Goal: Task Accomplishment & Management: Manage account settings

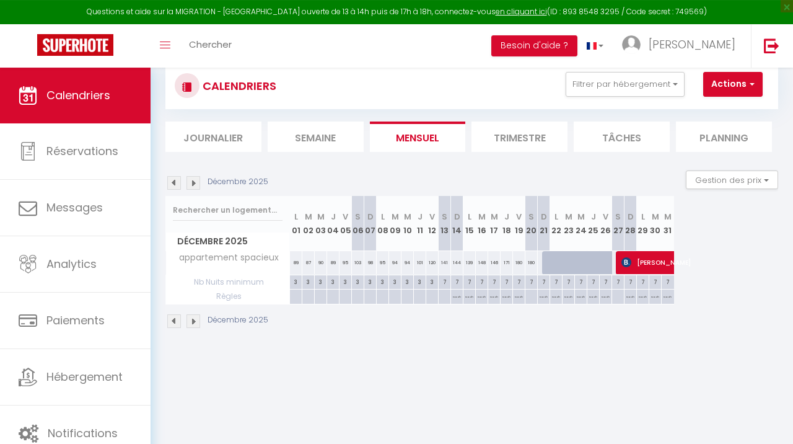
click at [196, 183] on img at bounding box center [193, 183] width 14 height 14
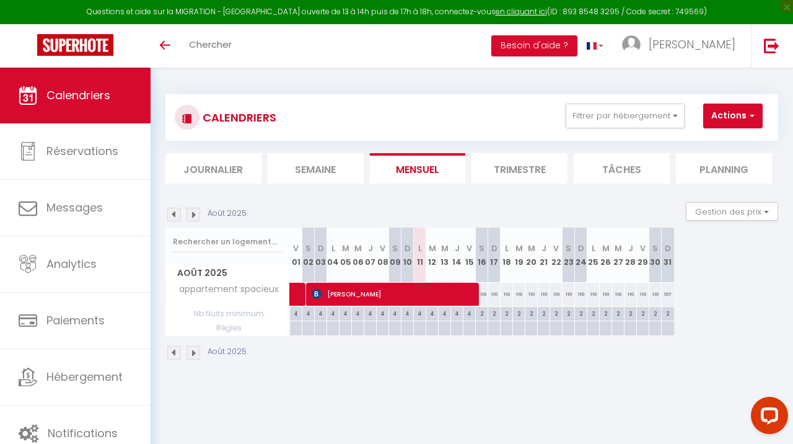
click at [196, 214] on img at bounding box center [193, 215] width 14 height 14
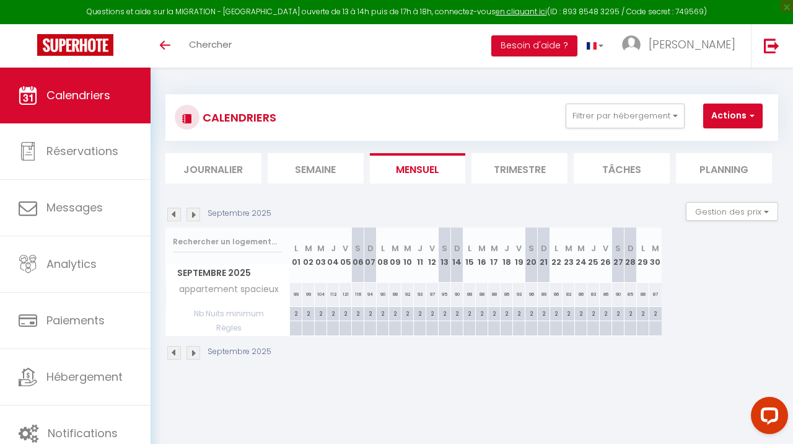
click at [196, 214] on img at bounding box center [193, 215] width 14 height 14
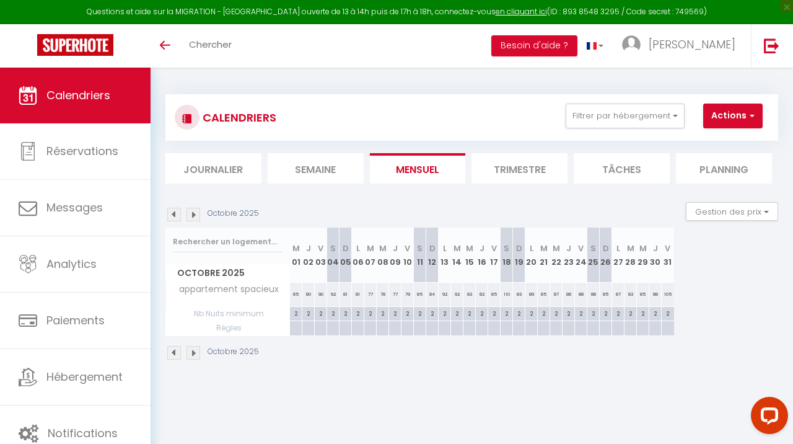
click at [196, 214] on img at bounding box center [193, 215] width 14 height 14
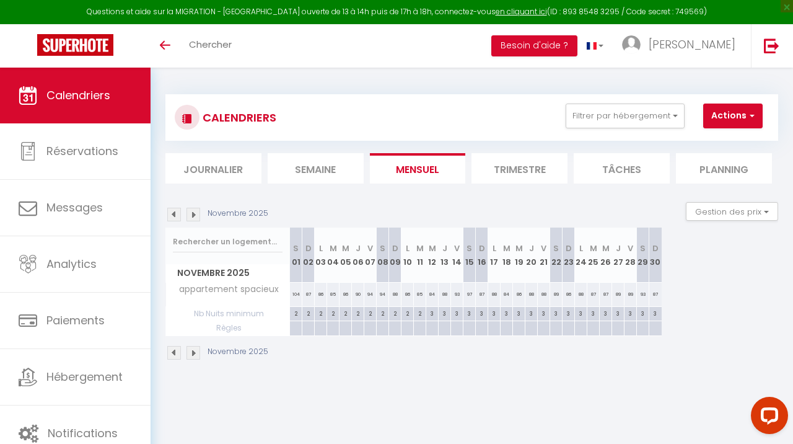
click at [196, 214] on img at bounding box center [193, 215] width 14 height 14
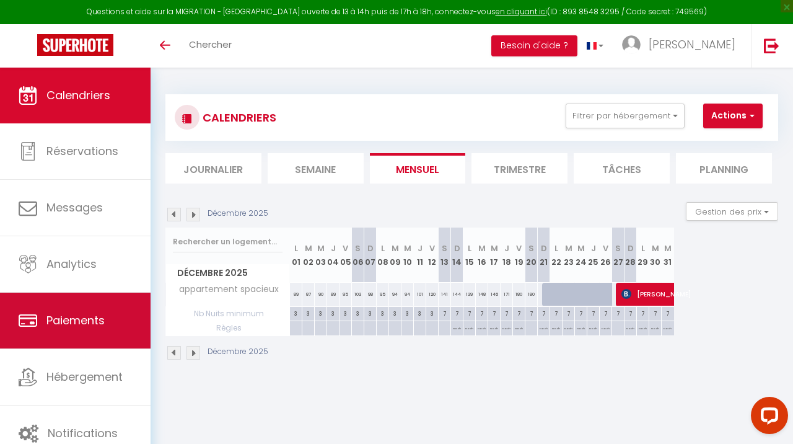
scroll to position [68, 0]
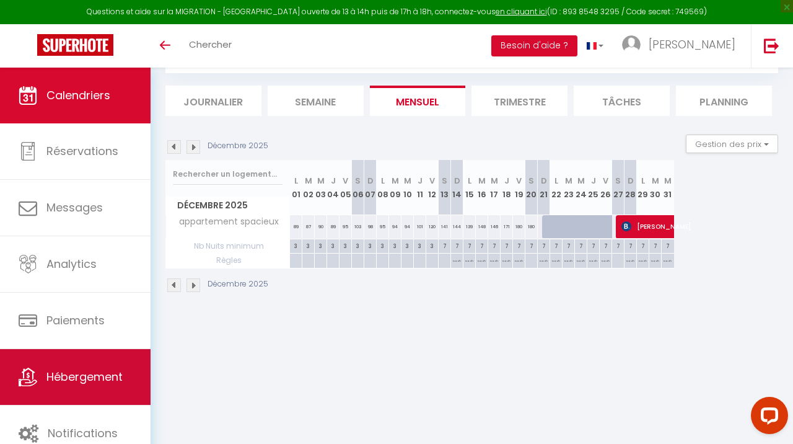
click at [121, 377] on span "Hébergement" at bounding box center [84, 376] width 76 height 15
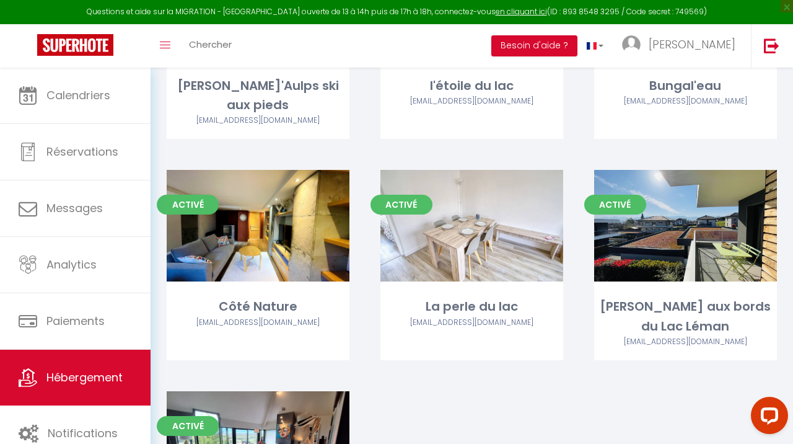
scroll to position [522, 0]
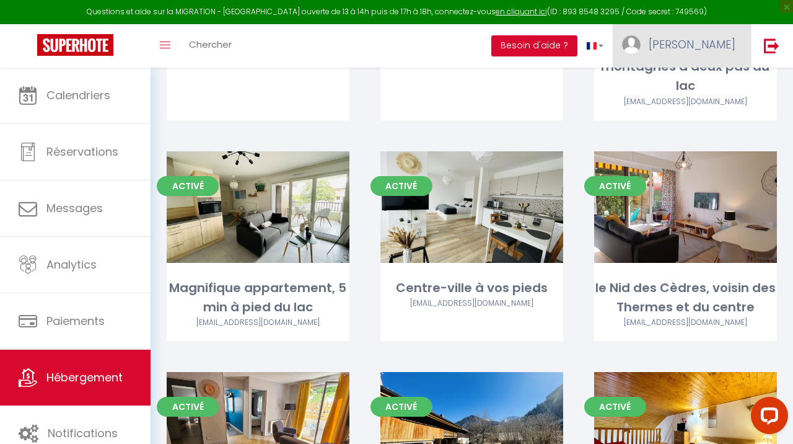
click at [723, 37] on link "[PERSON_NAME]" at bounding box center [682, 45] width 138 height 43
click at [704, 91] on link "Paramètres" at bounding box center [702, 86] width 92 height 21
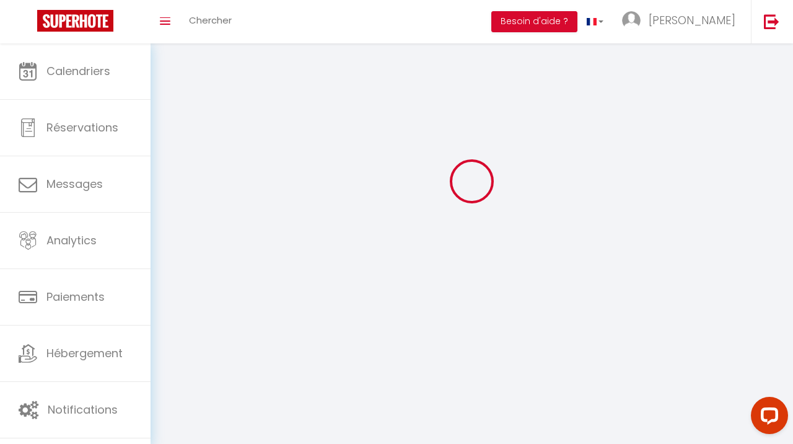
type input "[PERSON_NAME]"
type input "Elettro"
type input "0645533996"
type input "46 allée du leman"
type input "74140"
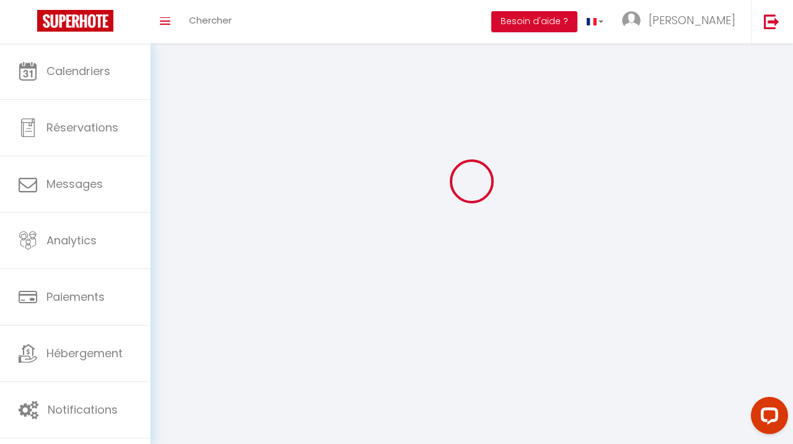
type input "Sciez"
type input "izFyN8NYRdIWHtZZLWwpMqGAT"
type input "0rbHeaYpeTXisUxiyZtkAALSj"
select select "1"
select select "28"
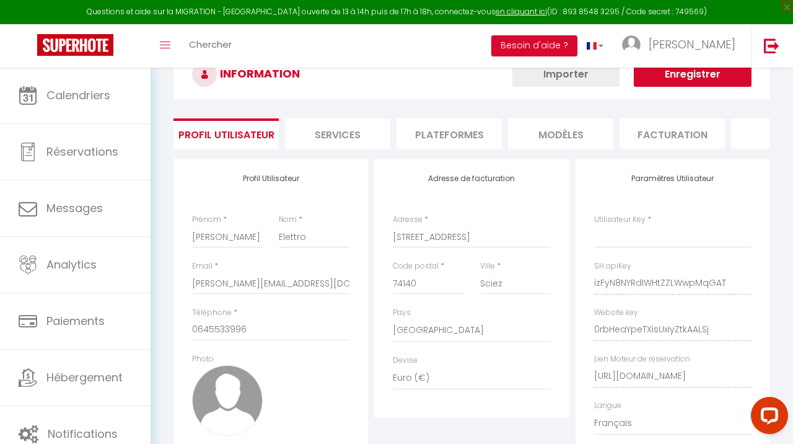
scroll to position [68, 0]
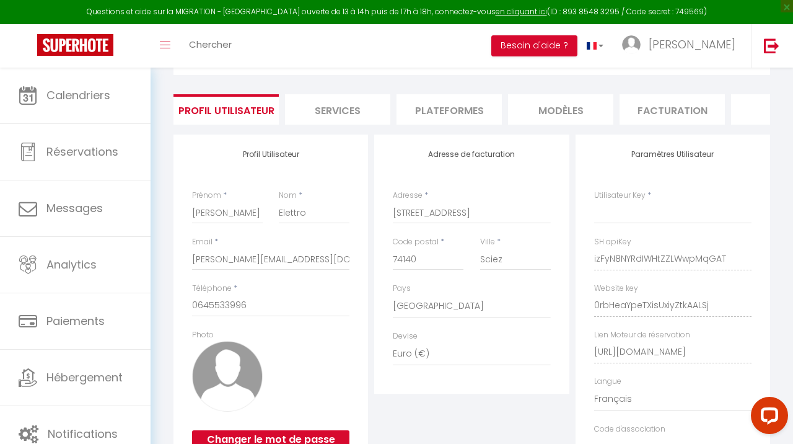
select select "fr"
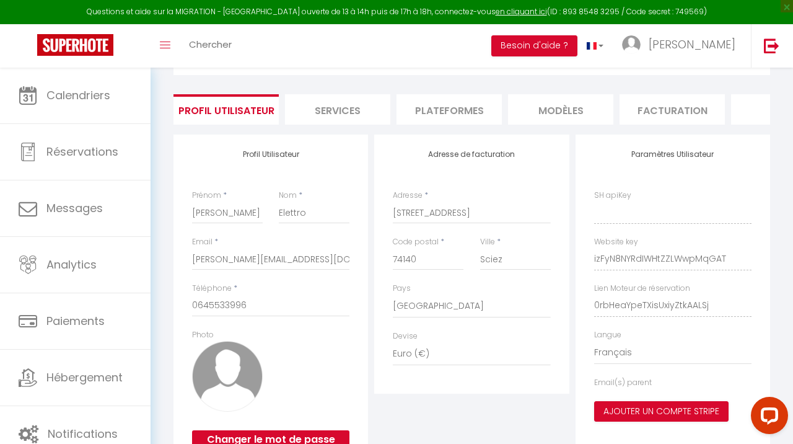
type input "izFyN8NYRdIWHtZZLWwpMqGAT"
type input "0rbHeaYpeTXisUxiyZtkAALSj"
type input "https://app.superhote.com/#/get-available-rentals/0rbHeaYpeTXisUxiyZtkAALSj"
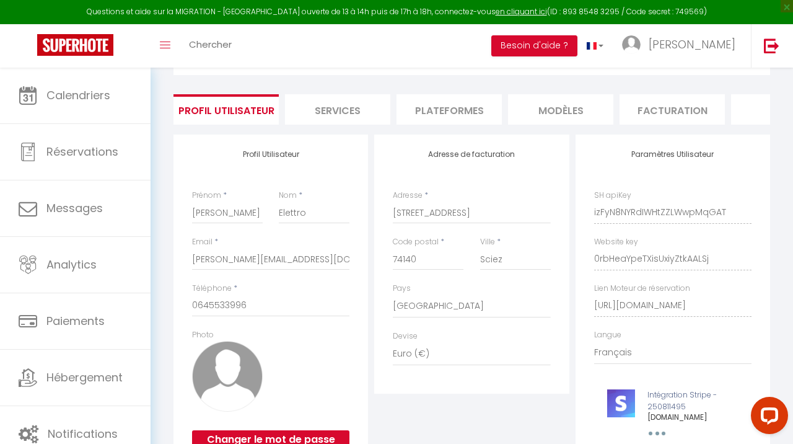
click at [434, 109] on li "Plateformes" at bounding box center [449, 109] width 105 height 30
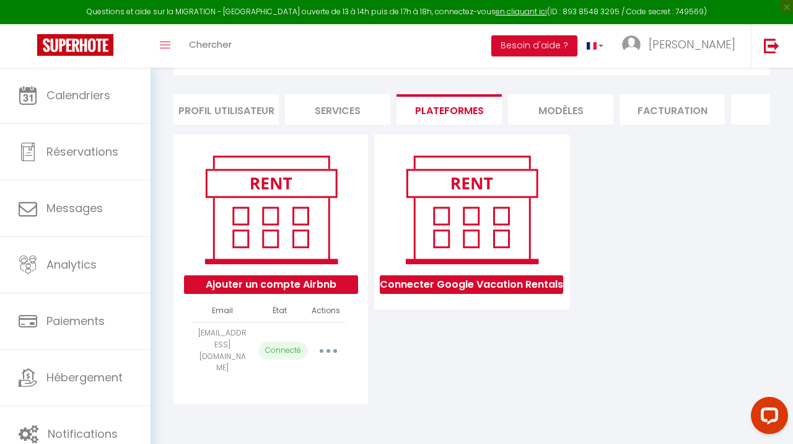
click at [331, 347] on button "button" at bounding box center [328, 351] width 33 height 24
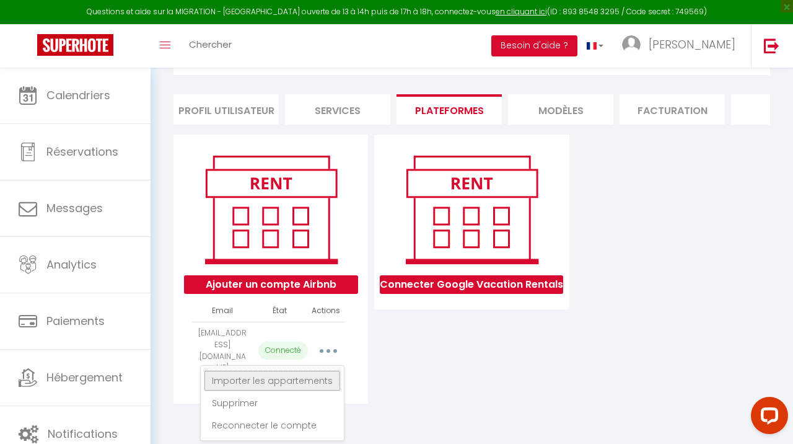
click at [298, 379] on link "Importer les appartements" at bounding box center [272, 380] width 137 height 21
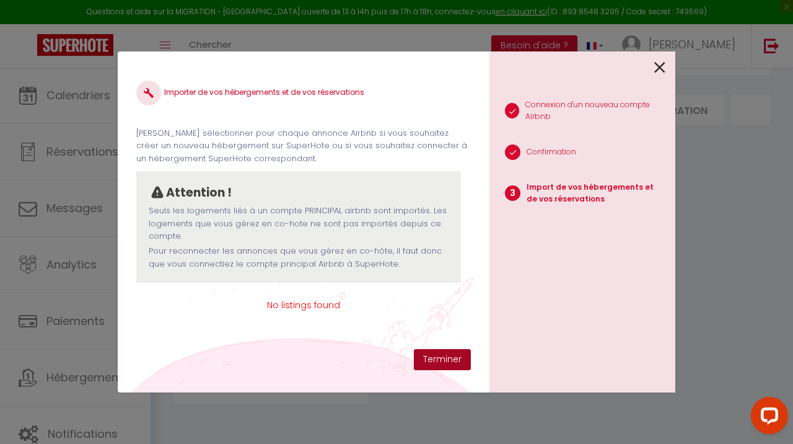
click at [437, 354] on button "Terminer" at bounding box center [442, 359] width 57 height 21
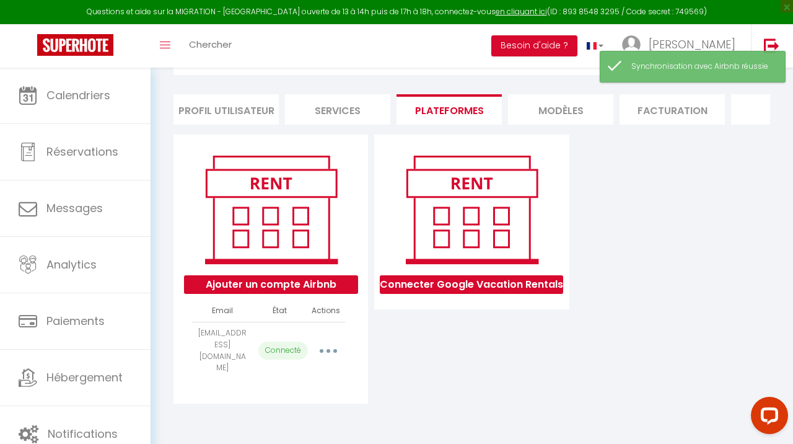
click at [331, 341] on button "button" at bounding box center [328, 351] width 33 height 24
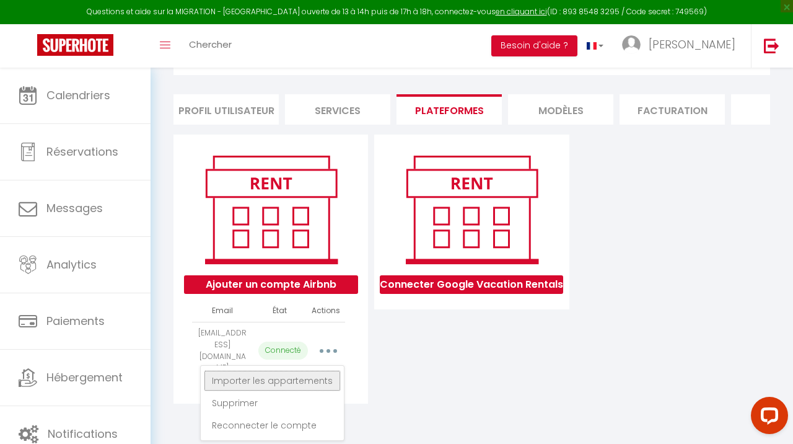
click at [297, 375] on link "Importer les appartements" at bounding box center [272, 380] width 137 height 21
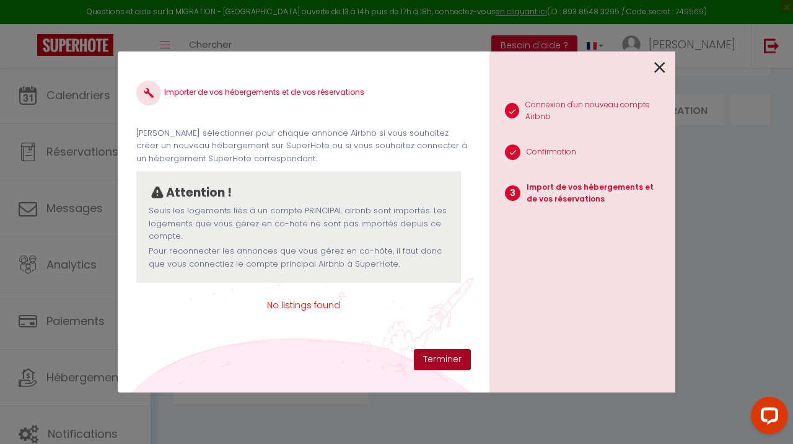
click at [427, 362] on button "Terminer" at bounding box center [442, 359] width 57 height 21
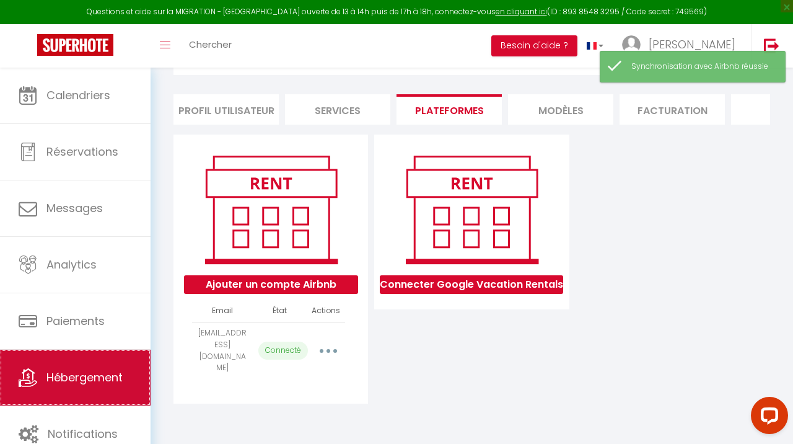
click at [92, 364] on link "Hébergement" at bounding box center [75, 377] width 151 height 56
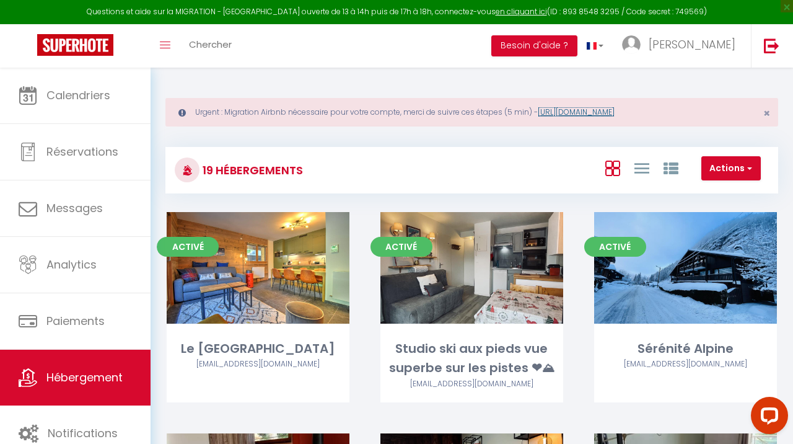
click at [601, 114] on link "https://superhote.com/migration-airbnb" at bounding box center [576, 112] width 77 height 11
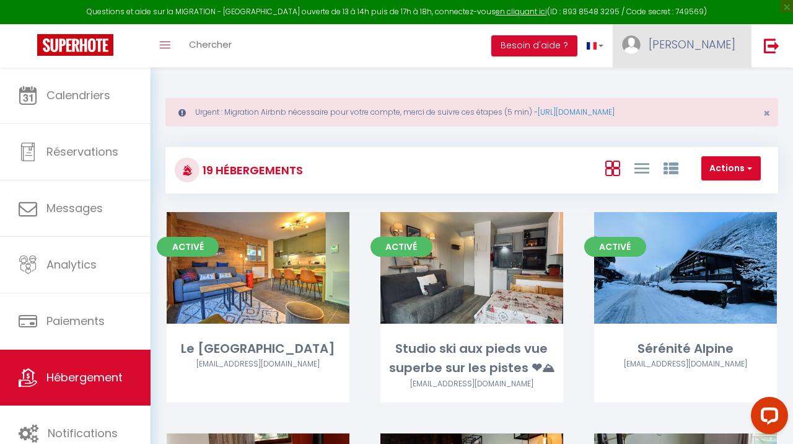
click at [706, 41] on span "[PERSON_NAME]" at bounding box center [692, 44] width 87 height 15
click at [698, 89] on link "Paramètres" at bounding box center [702, 86] width 92 height 21
select select "fr"
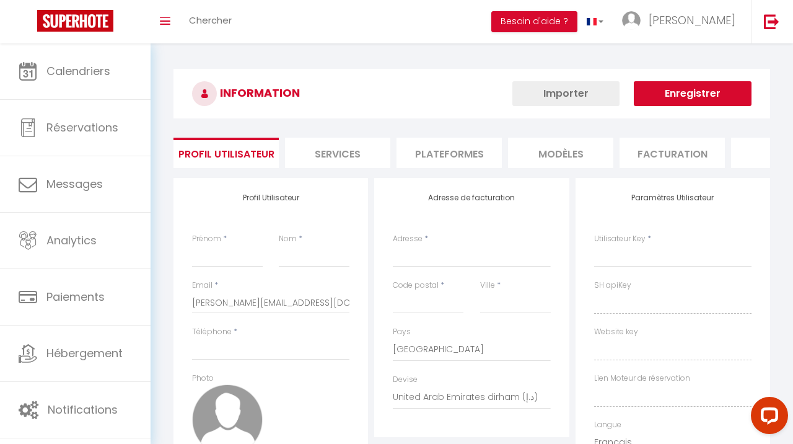
type input "[PERSON_NAME]"
type input "Elettro"
type input "0645533996"
type input "46 allée du leman"
type input "74140"
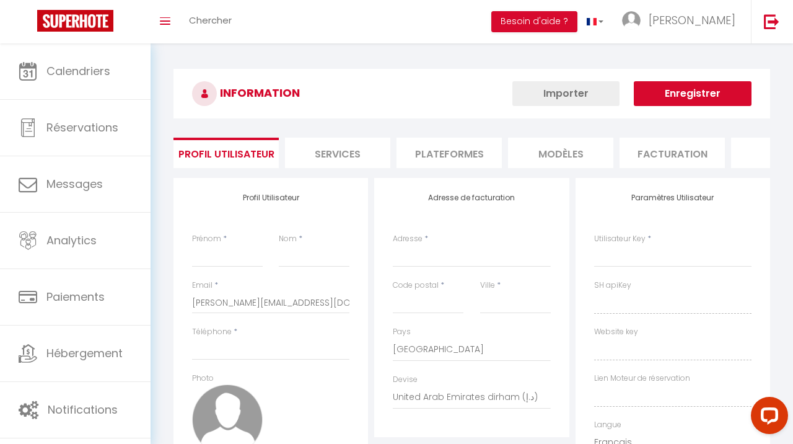
type input "Sciez"
select select "1"
select select "28"
type input "izFyN8NYRdIWHtZZLWwpMqGAT"
type input "0rbHeaYpeTXisUxiyZtkAALSj"
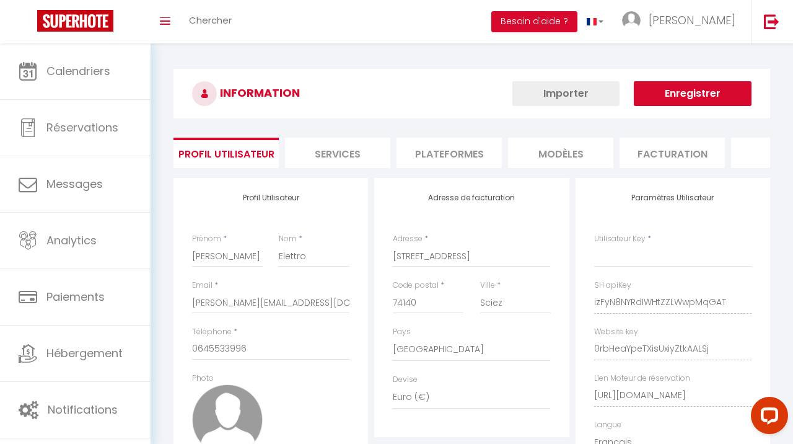
select select "fr"
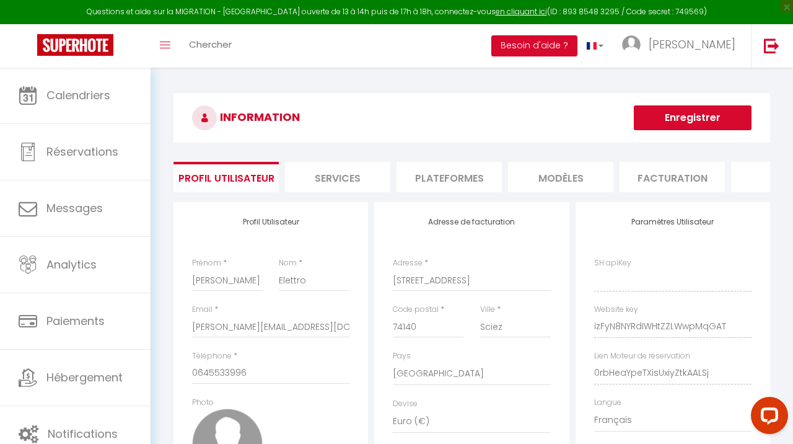
type input "izFyN8NYRdIWHtZZLWwpMqGAT"
type input "0rbHeaYpeTXisUxiyZtkAALSj"
type input "https://app.superhote.com/#/get-available-rentals/0rbHeaYpeTXisUxiyZtkAALSj"
click at [462, 175] on li "Plateformes" at bounding box center [449, 177] width 105 height 30
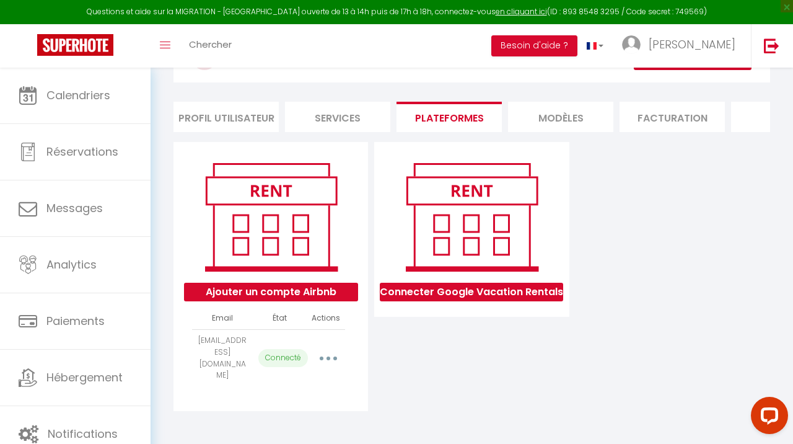
scroll to position [68, 0]
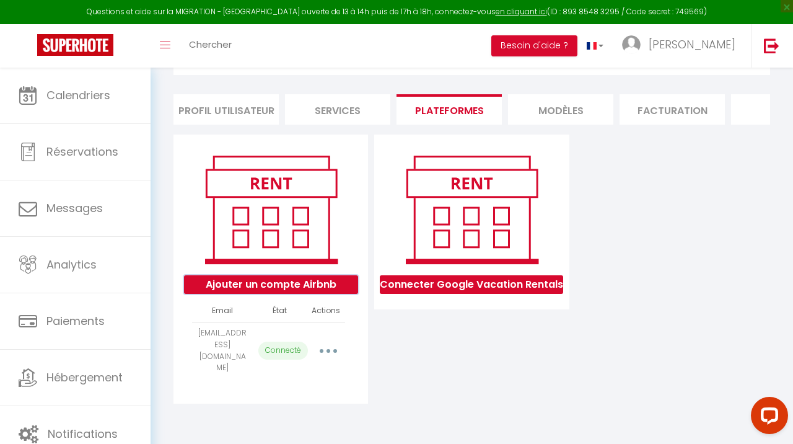
click at [288, 287] on button "Ajouter un compte Airbnb" at bounding box center [271, 284] width 174 height 19
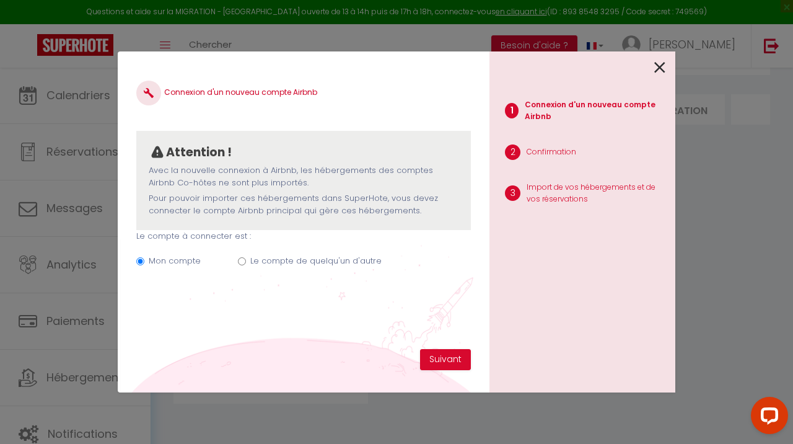
click at [273, 260] on label "Le compte de quelqu'un d'autre" at bounding box center [315, 261] width 131 height 12
click at [246, 260] on input "Le compte de quelqu'un d'autre" at bounding box center [242, 261] width 8 height 8
radio input "true"
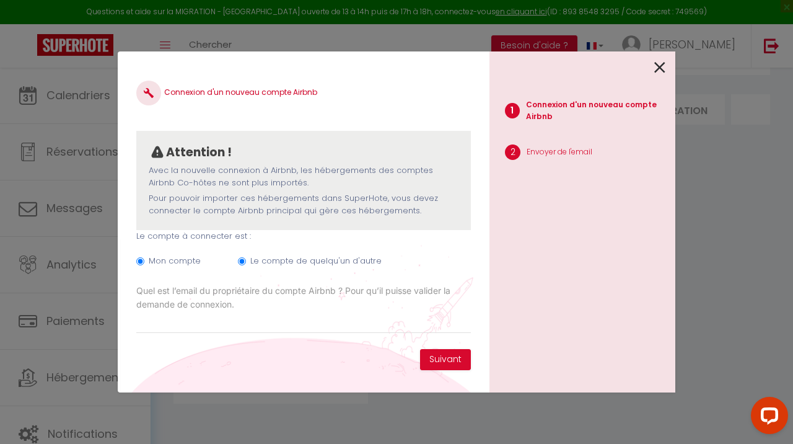
radio input "false"
click at [443, 356] on button "Suivant" at bounding box center [445, 359] width 51 height 21
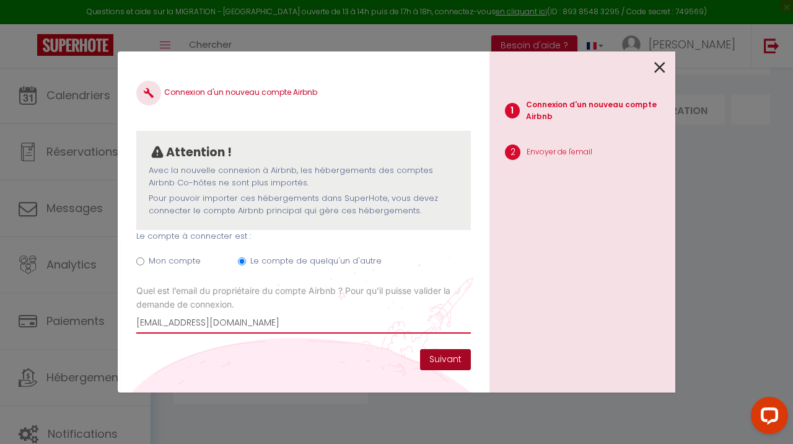
type input "santagostinopaul3@gmail.com"
click at [456, 360] on button "Suivant" at bounding box center [445, 359] width 51 height 21
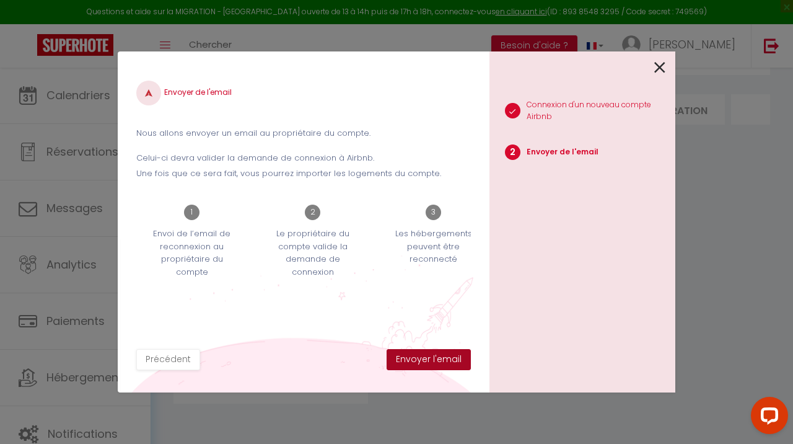
click at [456, 360] on button "Envoyer l'email" at bounding box center [429, 359] width 84 height 21
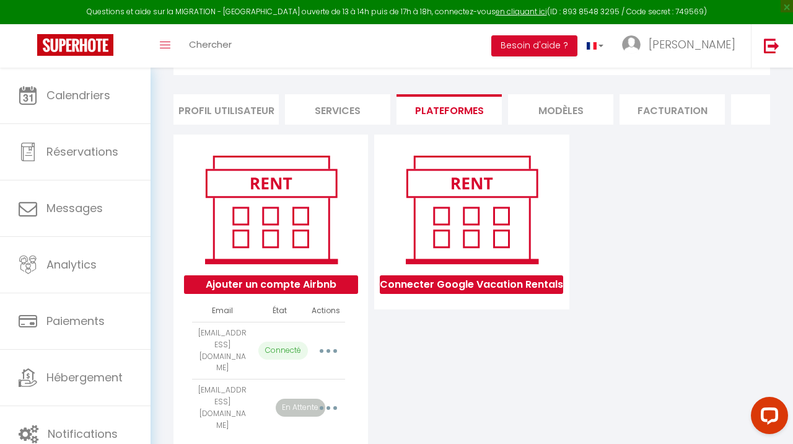
scroll to position [94, 0]
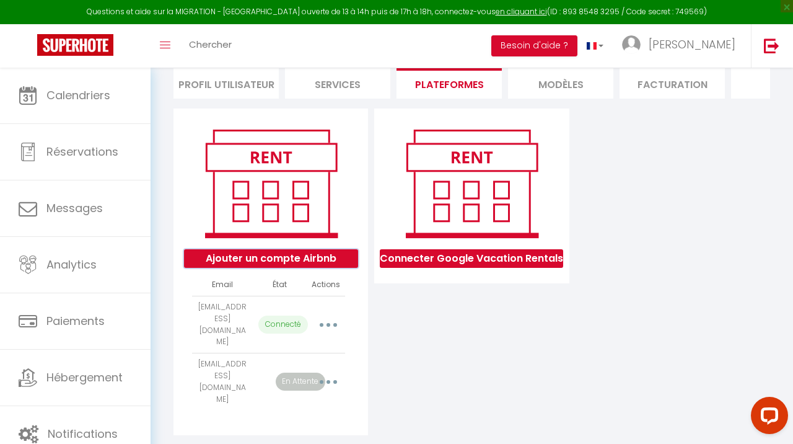
click at [295, 260] on button "Ajouter un compte Airbnb" at bounding box center [271, 258] width 174 height 19
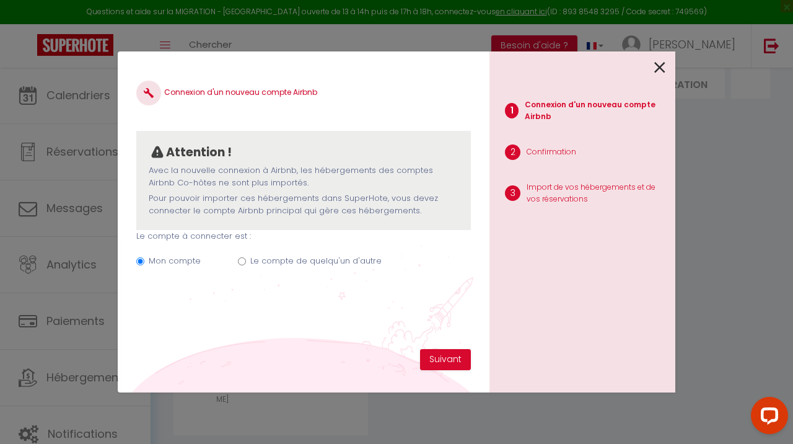
click at [253, 259] on label "Le compte de quelqu'un d'autre" at bounding box center [315, 261] width 131 height 12
click at [246, 259] on input "Le compte de quelqu'un d'autre" at bounding box center [242, 261] width 8 height 8
radio input "true"
radio input "false"
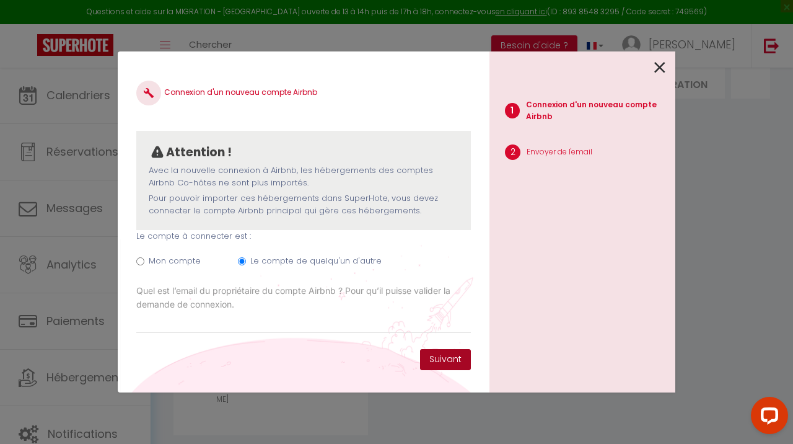
click at [451, 360] on button "Suivant" at bounding box center [445, 359] width 51 height 21
paste input "excenevexcosonia@gmail.com"
type input "excenevexcosonia@gmail.com"
click at [449, 358] on button "Suivant" at bounding box center [445, 359] width 51 height 21
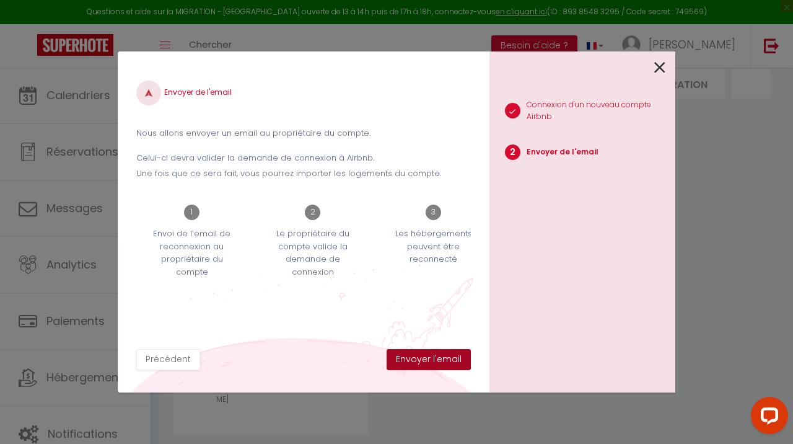
click at [420, 357] on button "Envoyer l'email" at bounding box center [429, 359] width 84 height 21
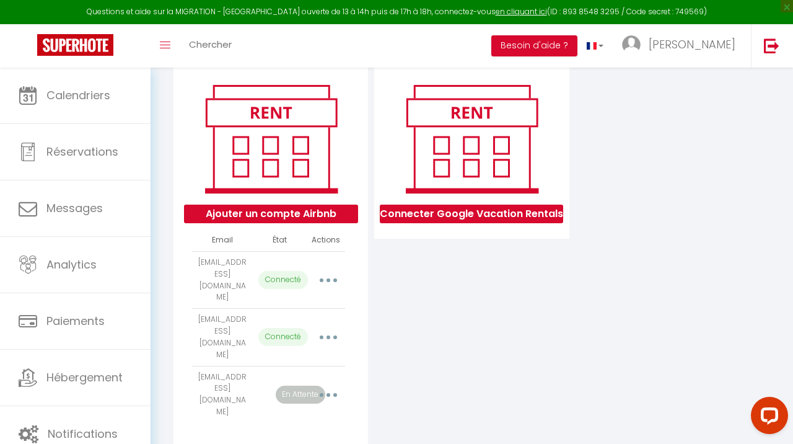
scroll to position [142, 0]
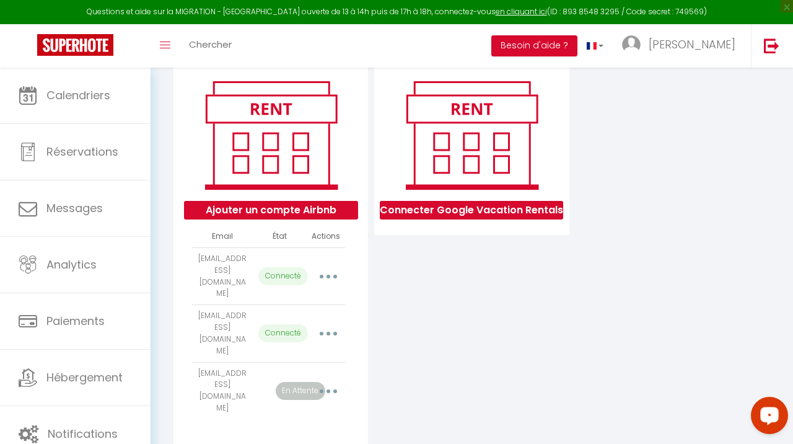
click at [767, 413] on icon "Open LiveChat chat widget" at bounding box center [770, 415] width 12 height 8
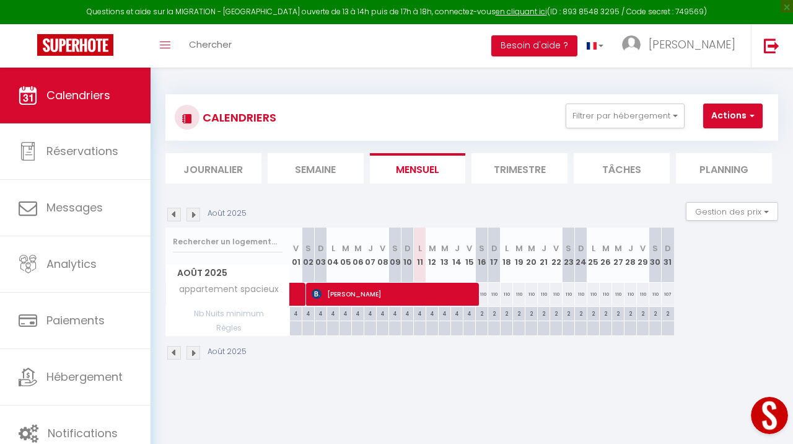
click at [768, 421] on button "Open LiveChat chat widget" at bounding box center [769, 415] width 37 height 37
